Goal: Information Seeking & Learning: Learn about a topic

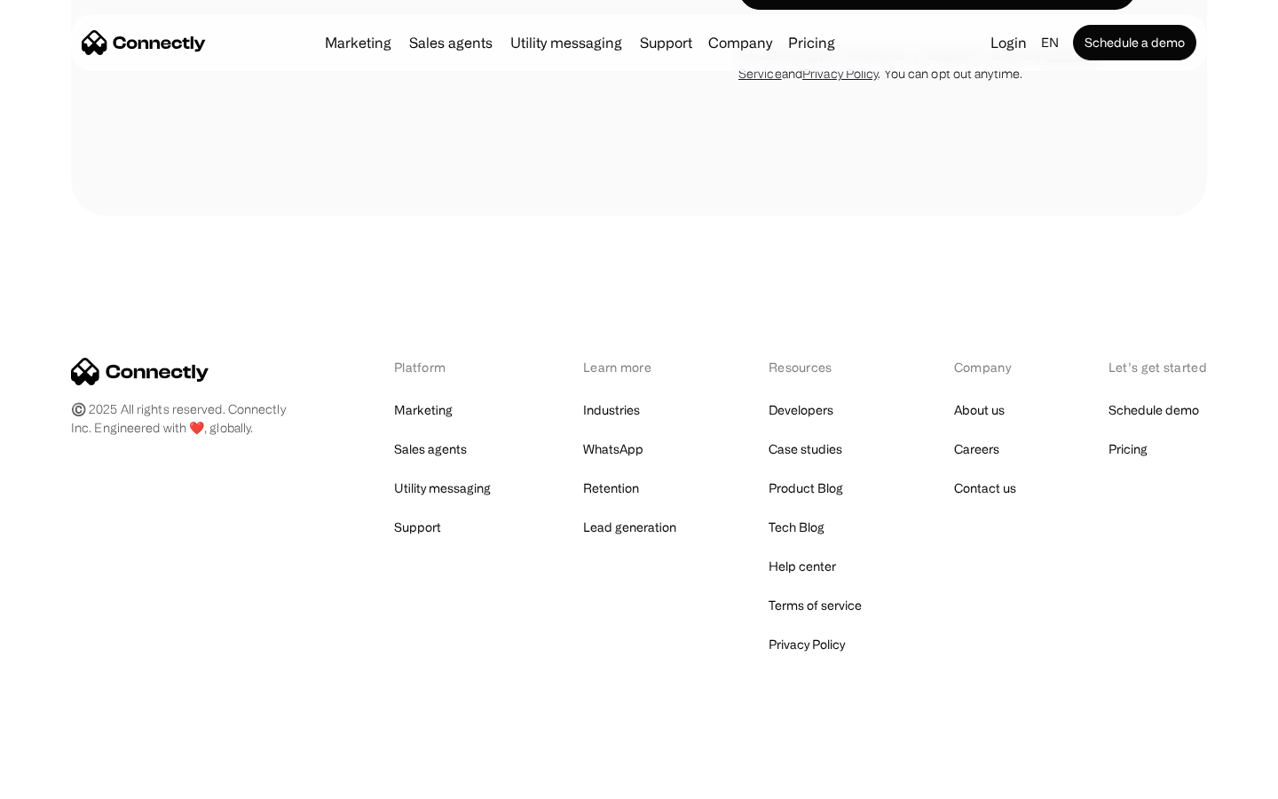
scroll to position [1203, 0]
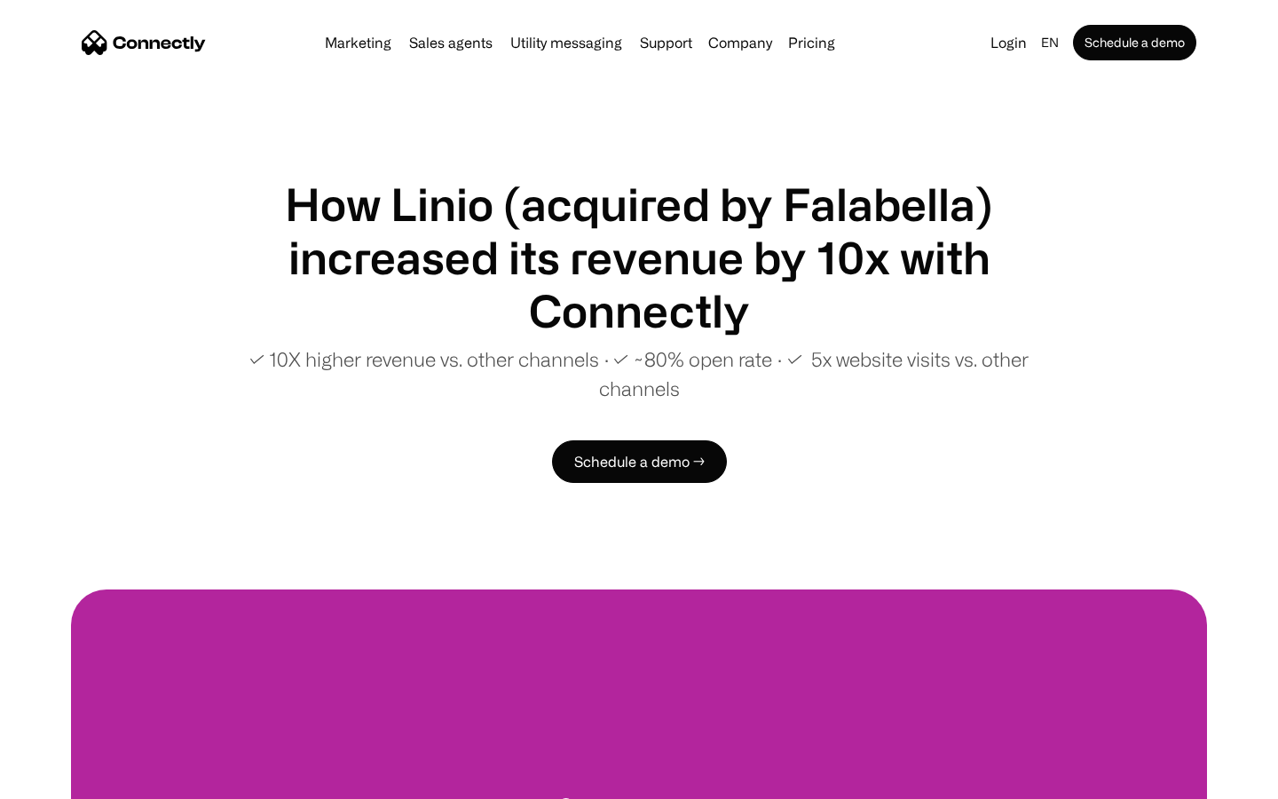
scroll to position [3359, 0]
